Goal: Information Seeking & Learning: Learn about a topic

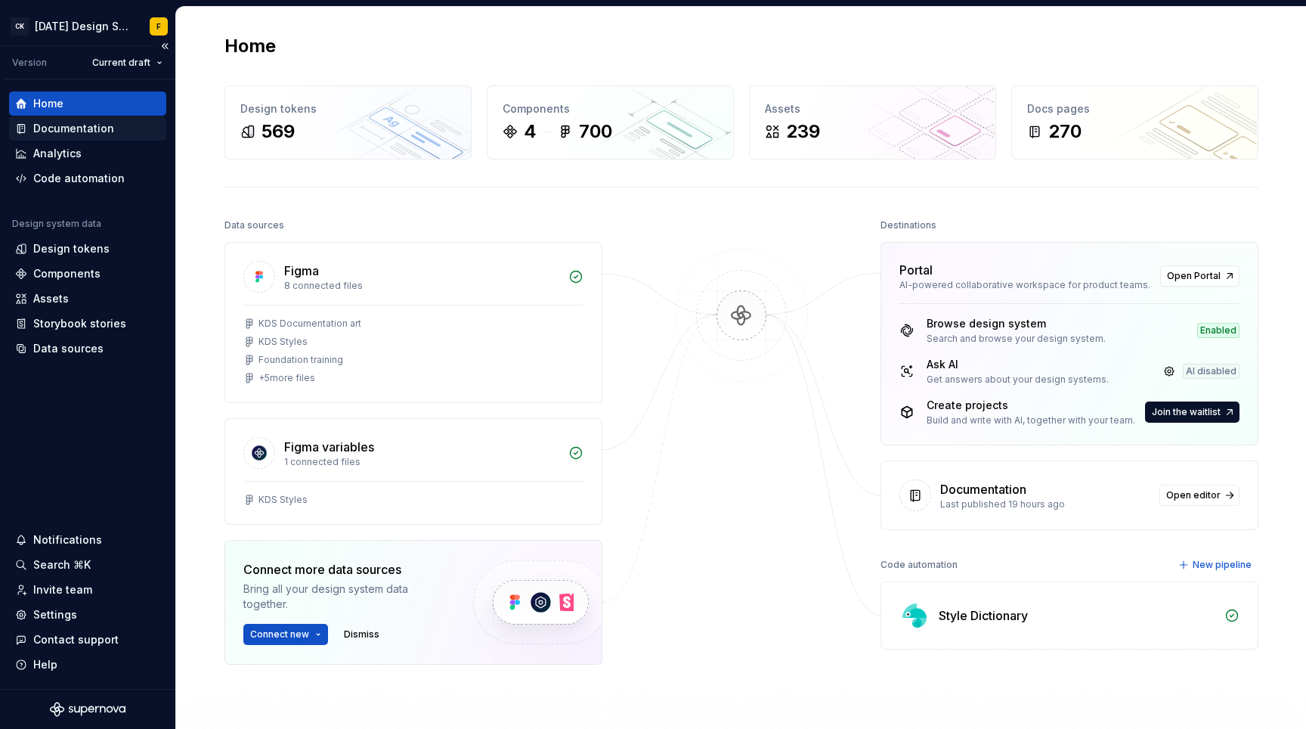
click at [87, 126] on div "Documentation" at bounding box center [73, 128] width 81 height 15
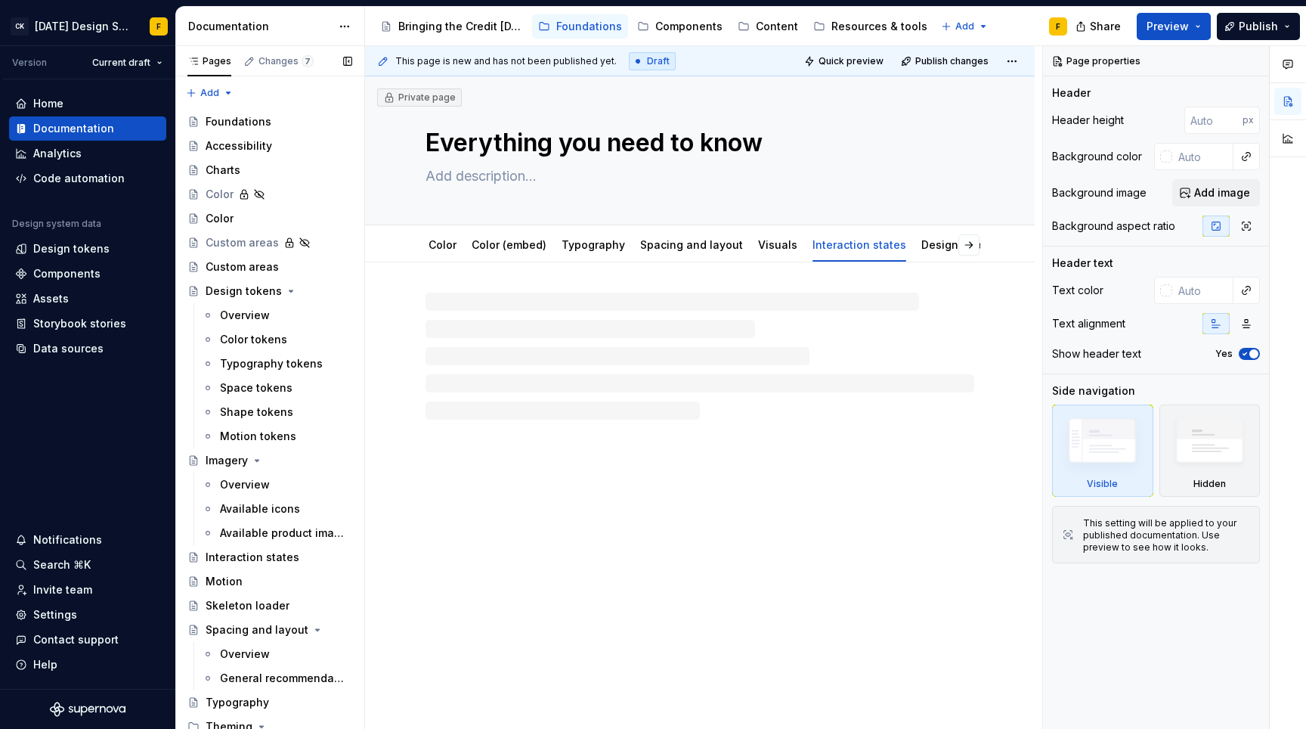
type textarea "*"
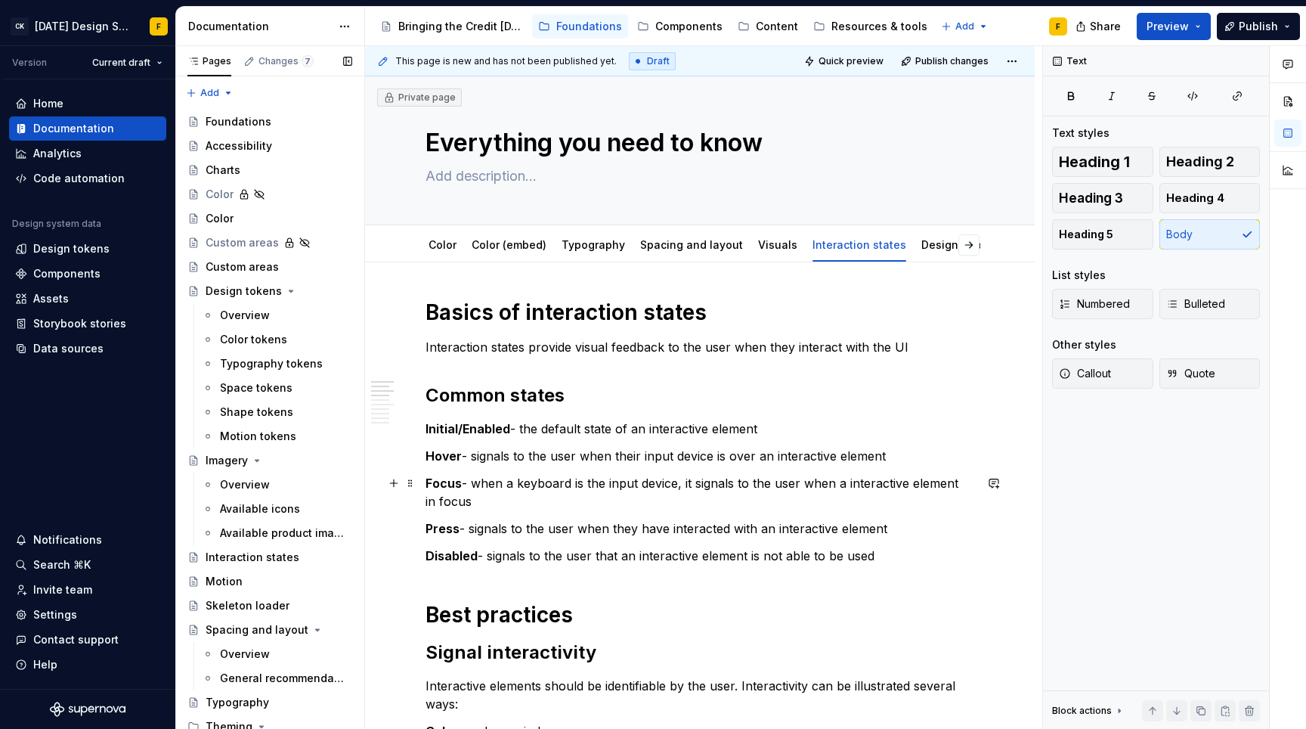
click at [696, 486] on p "Focus - when a keyboard is the input device, it signals to the user when a inte…" at bounding box center [699, 492] width 549 height 36
click at [816, 480] on p "Focus - when a keyboard is the input device, signals to the user when a interac…" at bounding box center [699, 492] width 549 height 36
click at [753, 478] on p "Focus - when a keyboard is the input device, signals to the user when a interac…" at bounding box center [699, 492] width 549 height 36
click at [618, 530] on p "Press - signals to the user when they have interacted with an interactive eleme…" at bounding box center [699, 528] width 549 height 18
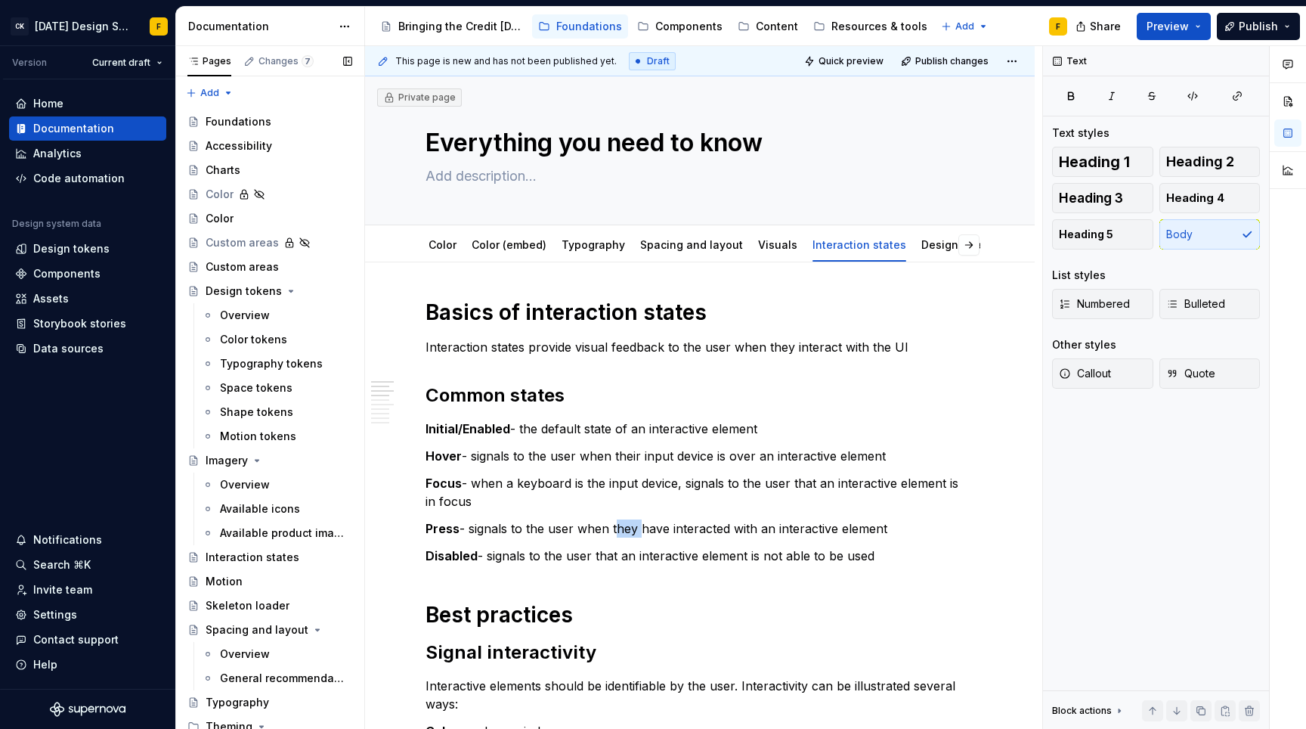
click at [618, 530] on p "Press - signals to the user when they have interacted with an interactive eleme…" at bounding box center [699, 528] width 549 height 18
click at [692, 525] on p "Press - signals to the user when they have interacted with an interactive eleme…" at bounding box center [699, 528] width 549 height 18
click at [699, 528] on p "Press - signals to the user when they have interacted with an interactive eleme…" at bounding box center [699, 528] width 549 height 18
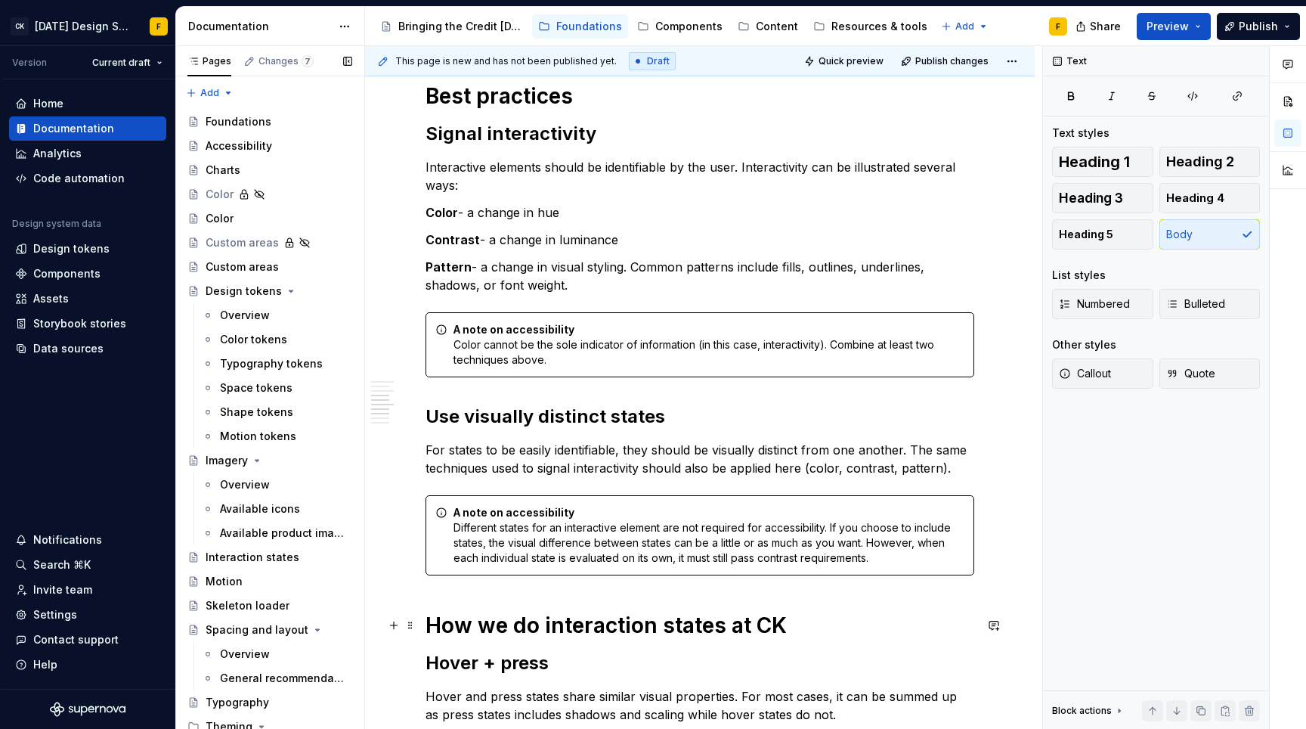
scroll to position [478, 0]
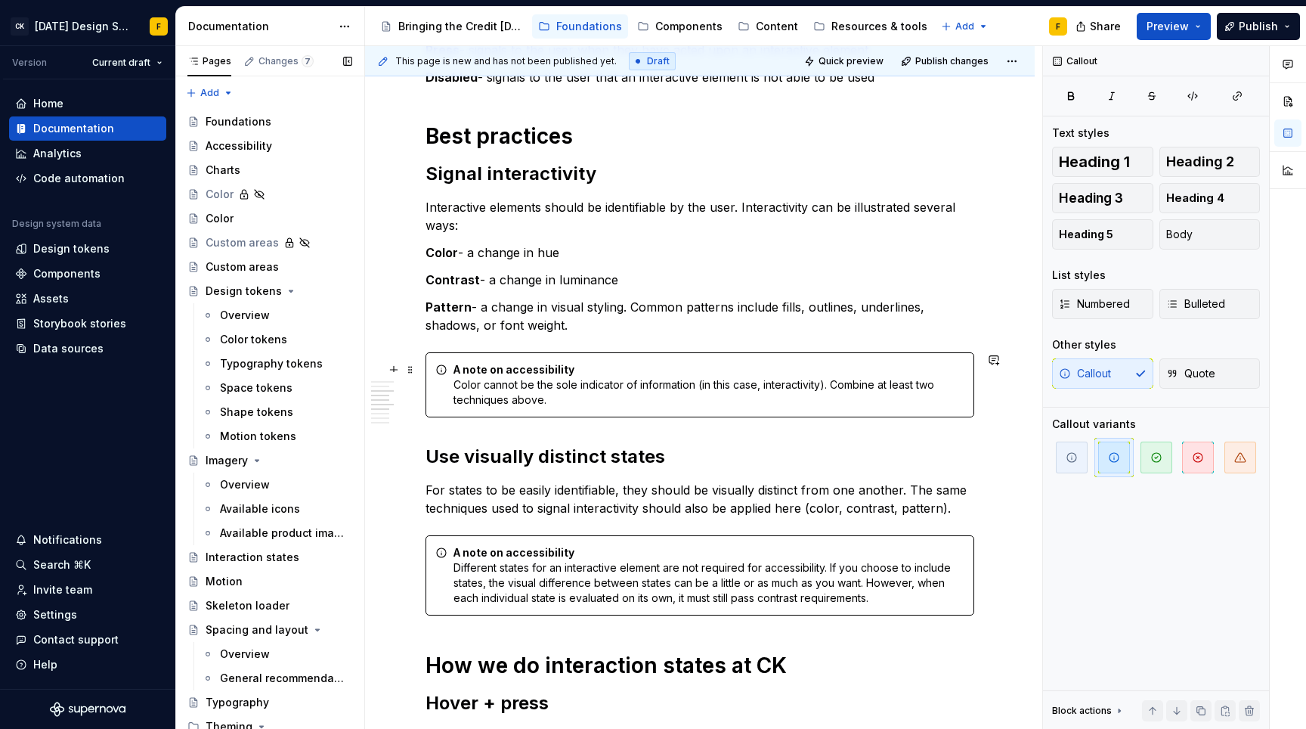
click at [589, 405] on div "A note on accessibility Color cannot be the sole indicator of information (in t…" at bounding box center [708, 384] width 511 height 45
click at [1149, 461] on span "button" at bounding box center [1156, 457] width 32 height 32
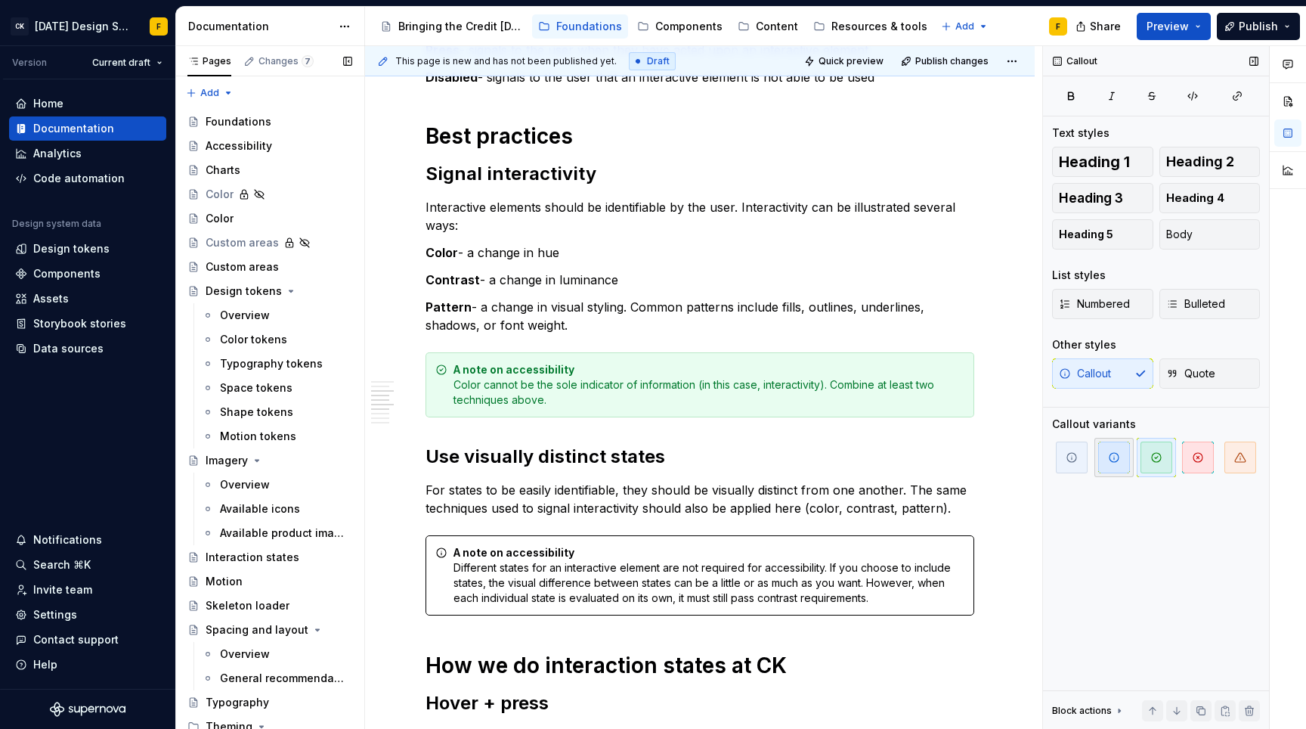
click at [1120, 457] on span "button" at bounding box center [1114, 457] width 32 height 32
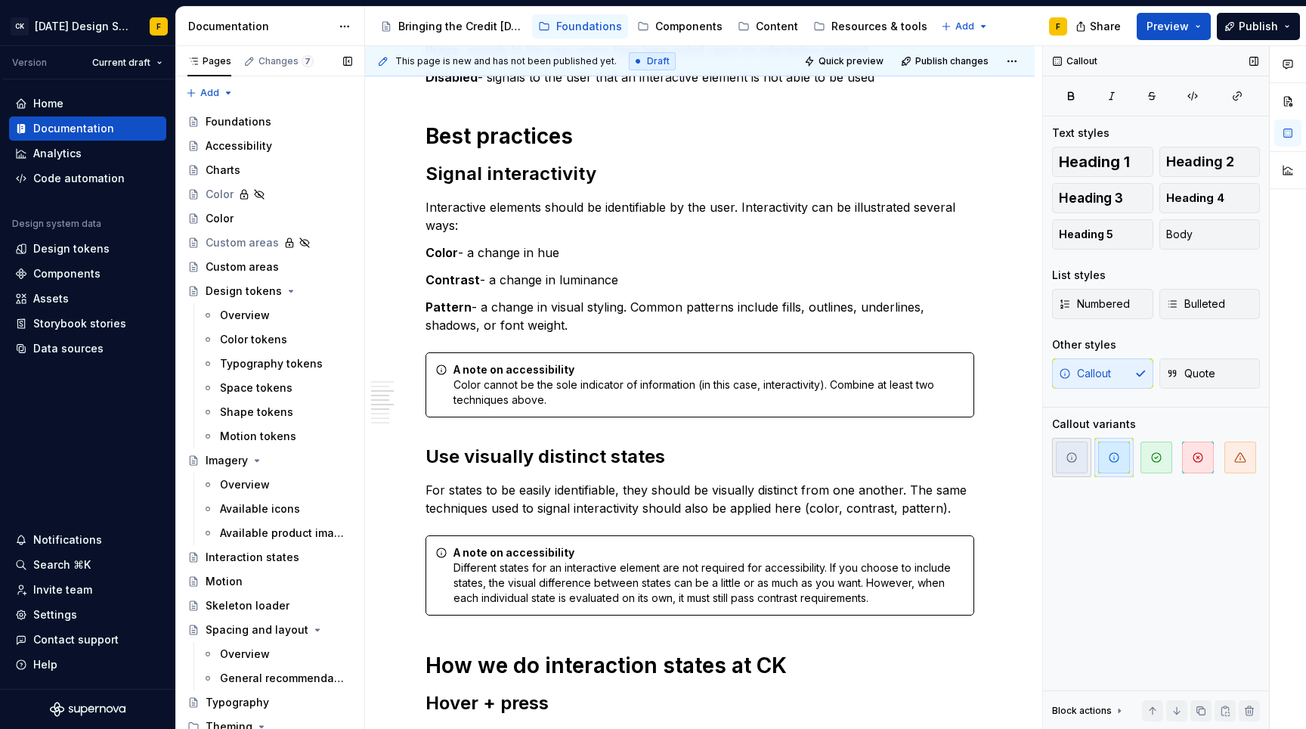
click at [1071, 466] on span "button" at bounding box center [1072, 457] width 32 height 32
click at [1116, 471] on span "button" at bounding box center [1114, 457] width 32 height 32
click at [1069, 469] on span "button" at bounding box center [1072, 457] width 32 height 32
click at [1109, 464] on span "button" at bounding box center [1114, 457] width 32 height 32
click at [830, 586] on div "A note on accessibility Different states for an interactive element are not req…" at bounding box center [708, 575] width 511 height 60
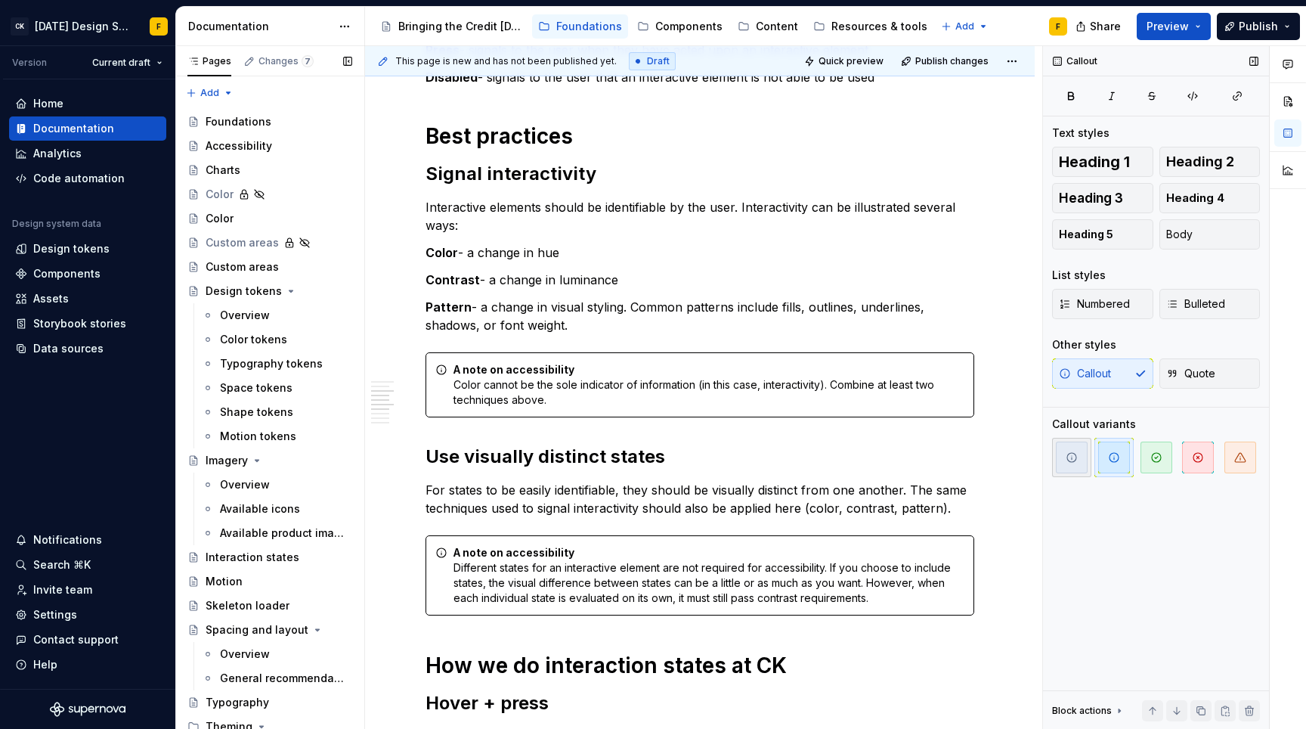
click at [1072, 462] on icon "button" at bounding box center [1071, 457] width 9 height 9
click at [1109, 459] on icon "button" at bounding box center [1114, 457] width 12 height 12
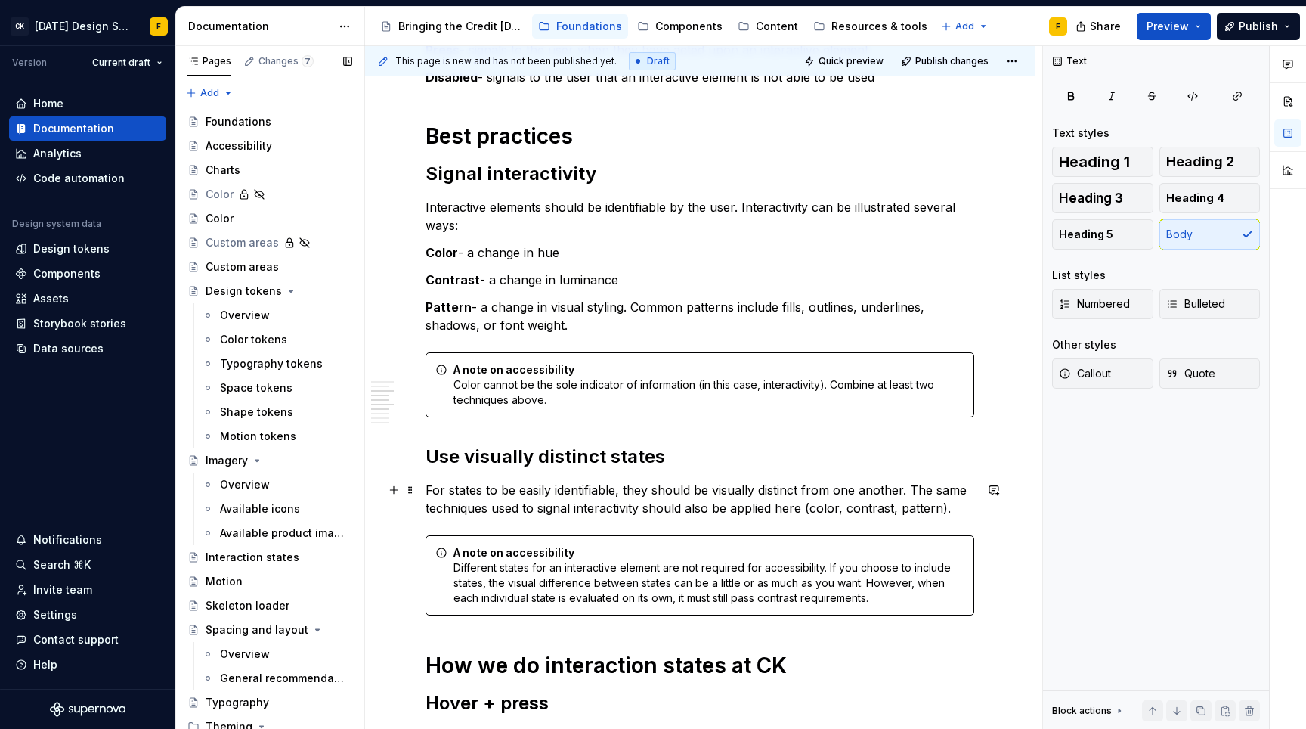
click at [712, 502] on p "For states to be easily identifiable, they should be visually distinct from one…" at bounding box center [699, 499] width 549 height 36
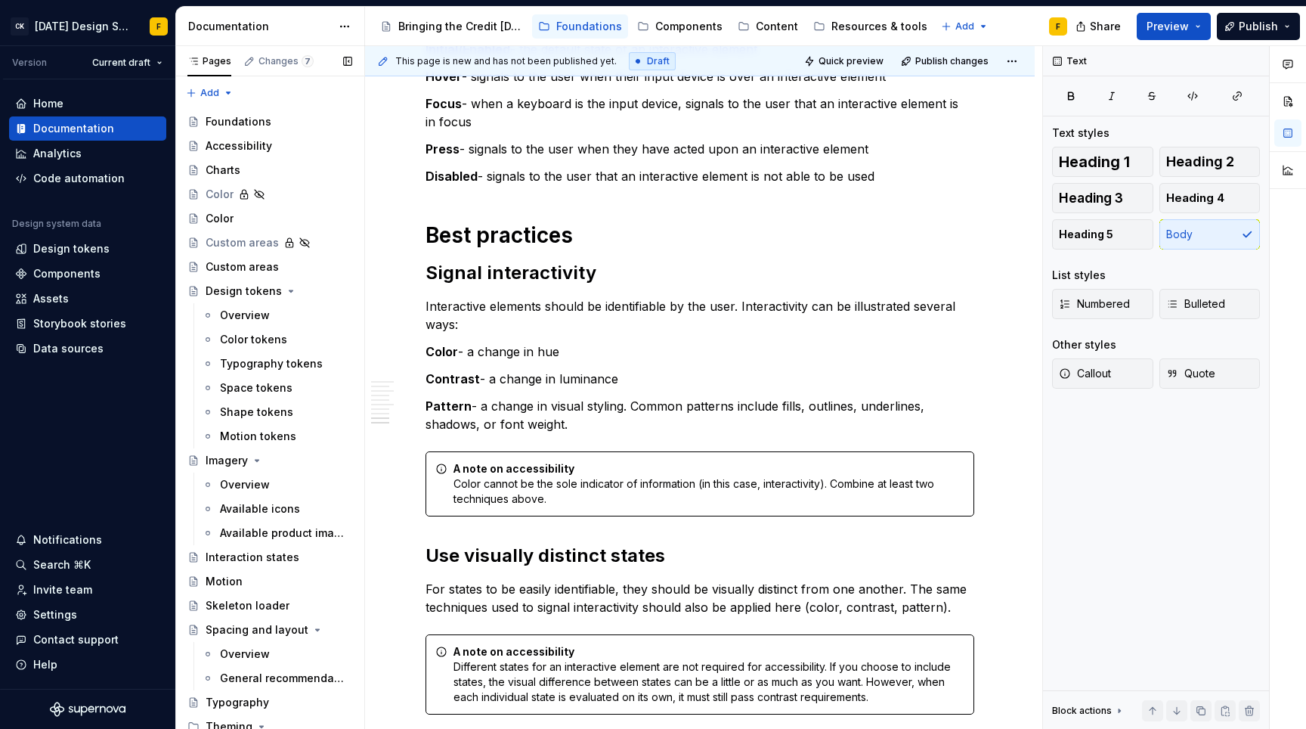
scroll to position [345, 0]
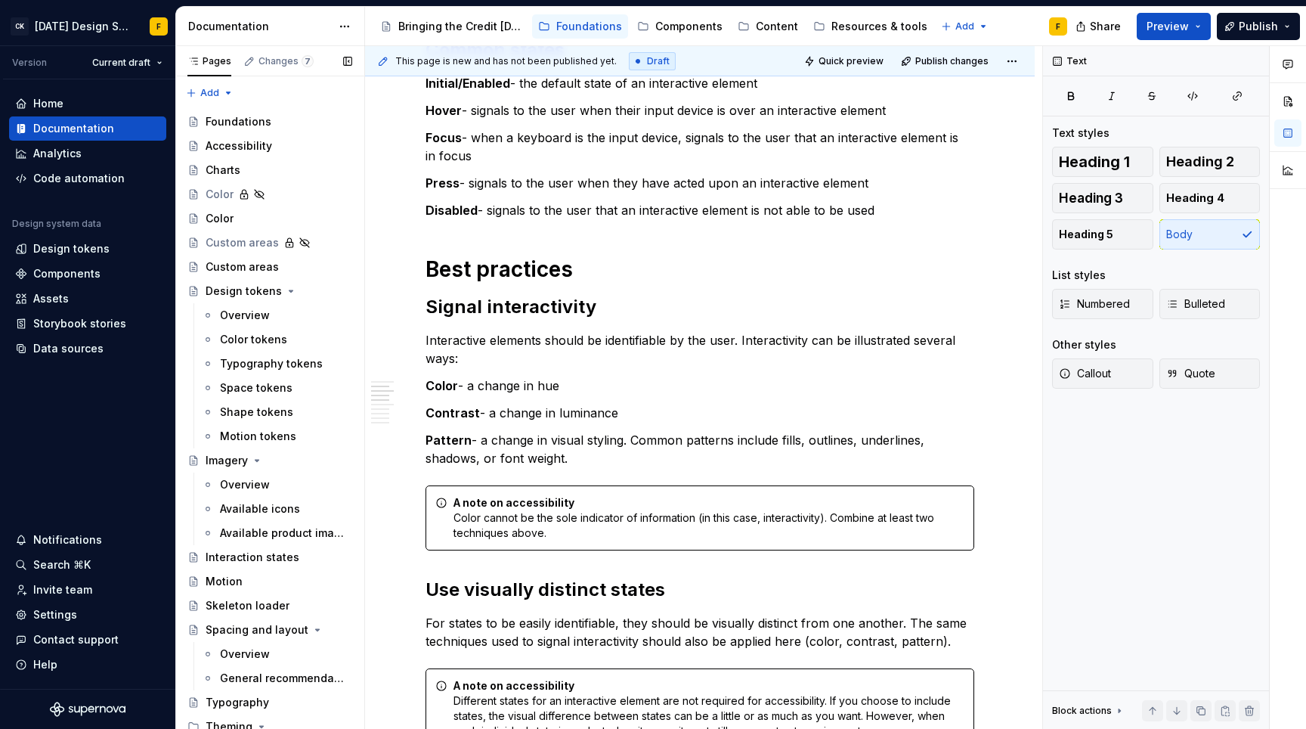
click at [652, 348] on p "Interactive elements should be identifiable by the user. Interactivity can be i…" at bounding box center [699, 349] width 549 height 36
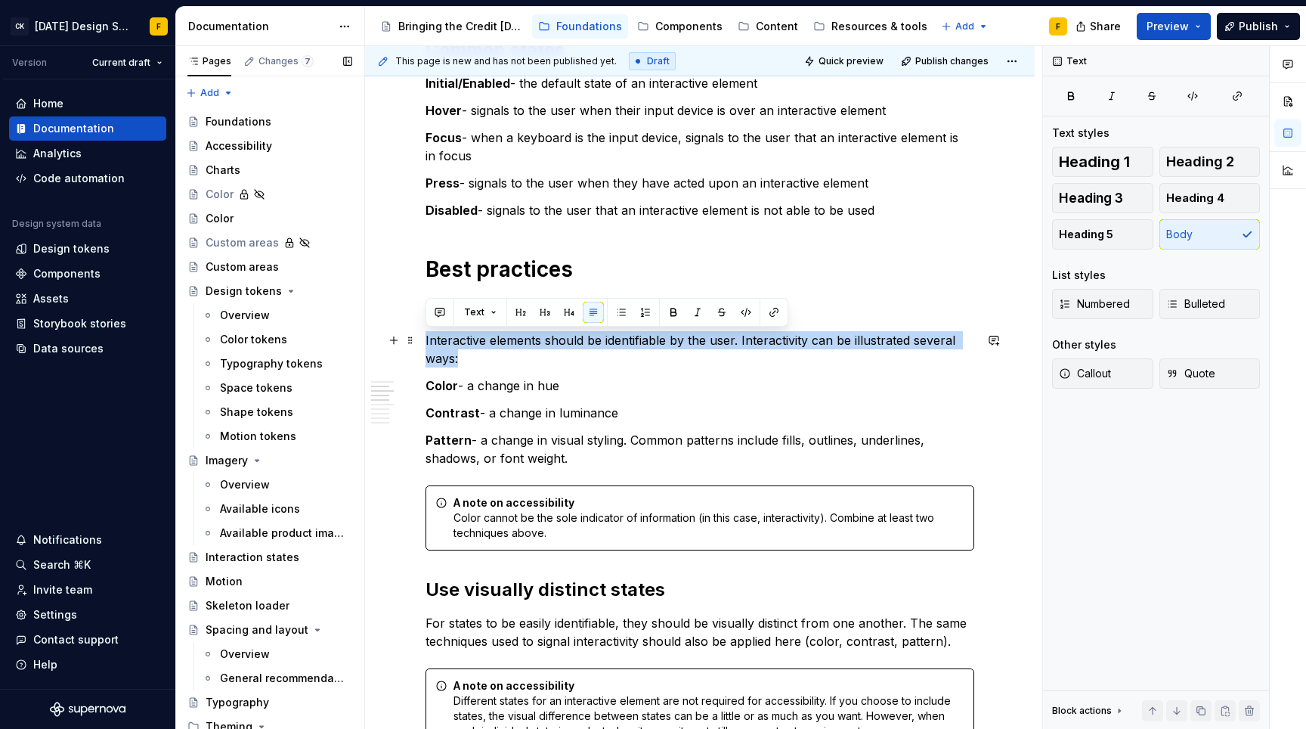
drag, startPoint x: 475, startPoint y: 357, endPoint x: 425, endPoint y: 342, distance: 53.1
click at [425, 342] on p "Interactive elements should be identifiable by the user. Interactivity can be i…" at bounding box center [699, 349] width 549 height 36
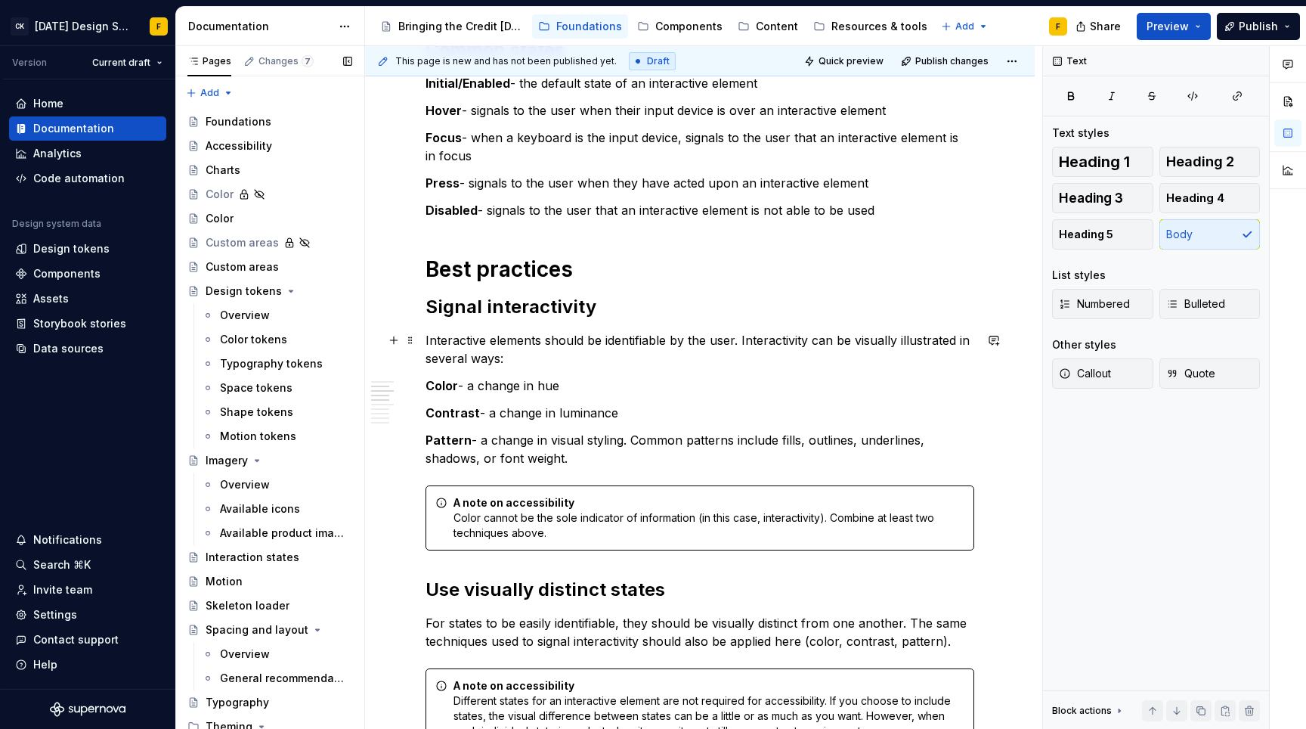
click at [546, 357] on p "Interactive elements should be identifiable by the user. Interactivity can be v…" at bounding box center [699, 349] width 549 height 36
click at [599, 375] on div "Basics of interaction states Interaction states provide visual feedback to the …" at bounding box center [699, 698] width 549 height 1490
click at [602, 393] on p "Color - a change in hue" at bounding box center [699, 385] width 549 height 18
click at [628, 417] on p "Contrast - a change in luminance" at bounding box center [699, 413] width 549 height 18
type textarea "*"
